Goal: Find specific page/section: Find specific page/section

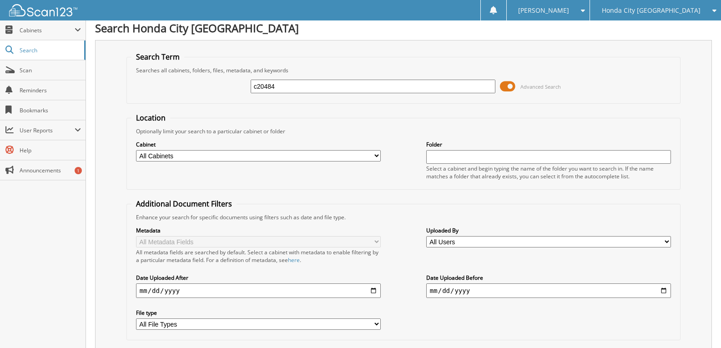
click at [706, 9] on div "Honda City [GEOGRAPHIC_DATA]" at bounding box center [656, 10] width 122 height 20
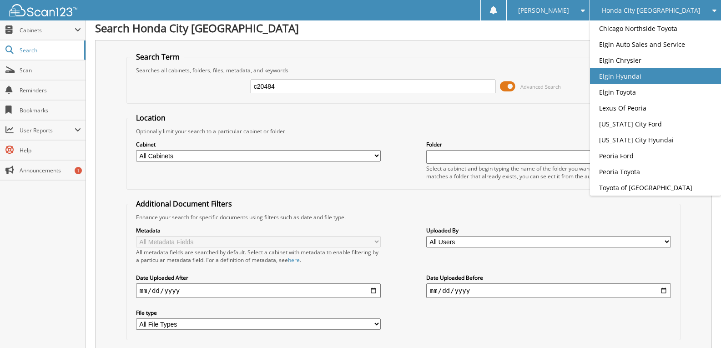
click at [667, 84] on link "Elgin Hyundai" at bounding box center [655, 76] width 131 height 16
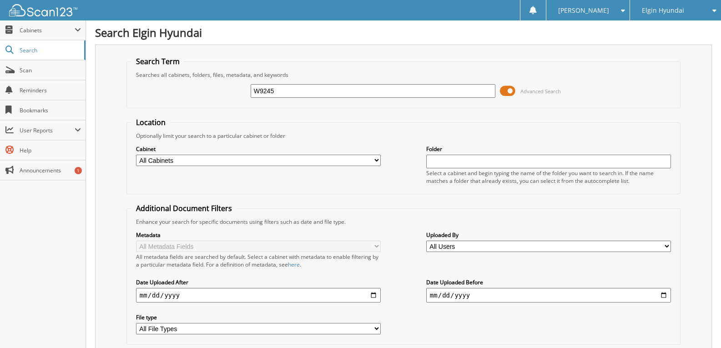
type input "W9245"
click at [44, 72] on span "Scan" at bounding box center [50, 70] width 61 height 8
